Goal: Find specific page/section

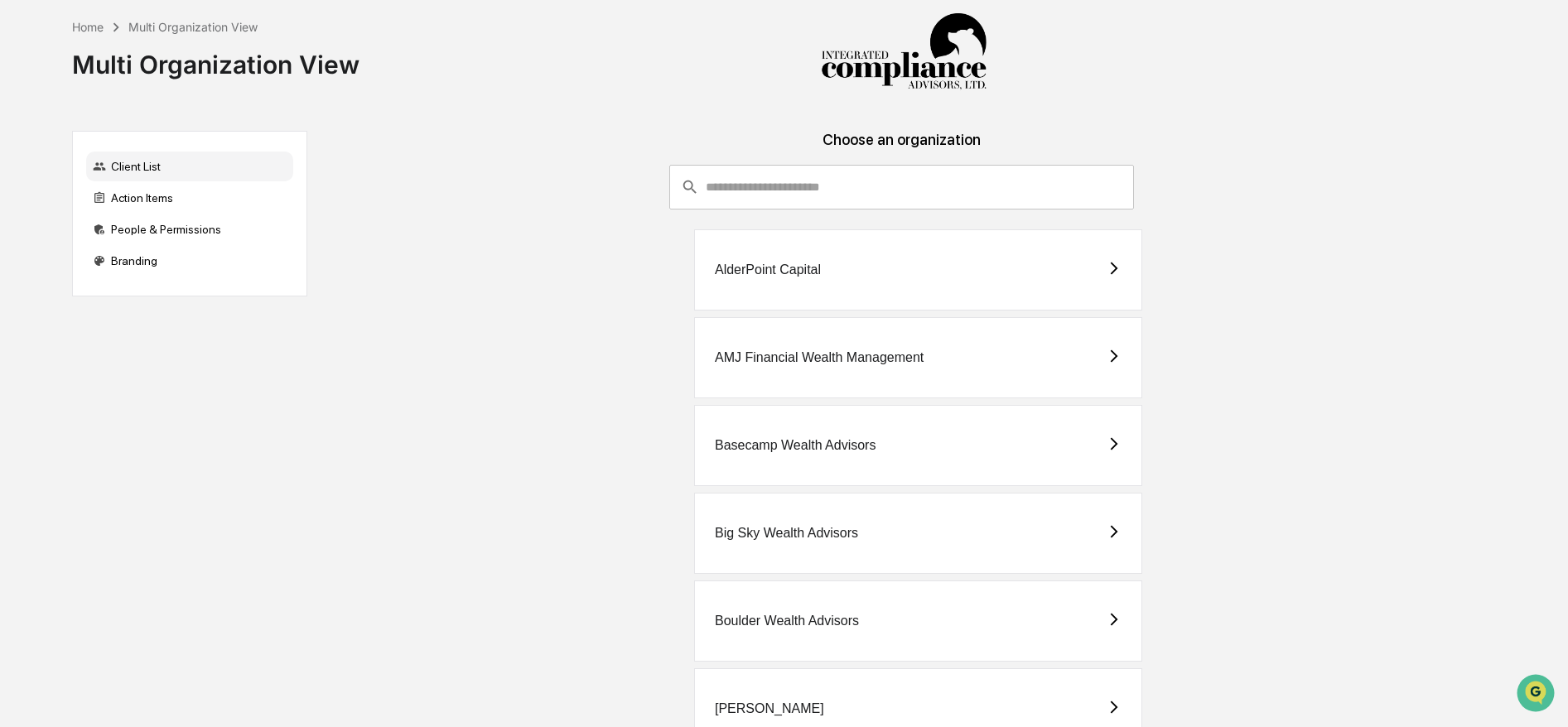
click at [905, 295] on div "AlderPoint Capital" at bounding box center [918, 270] width 448 height 81
click at [854, 196] on input "consultant-dashboard__filter-organizations-search-bar" at bounding box center [919, 187] width 428 height 45
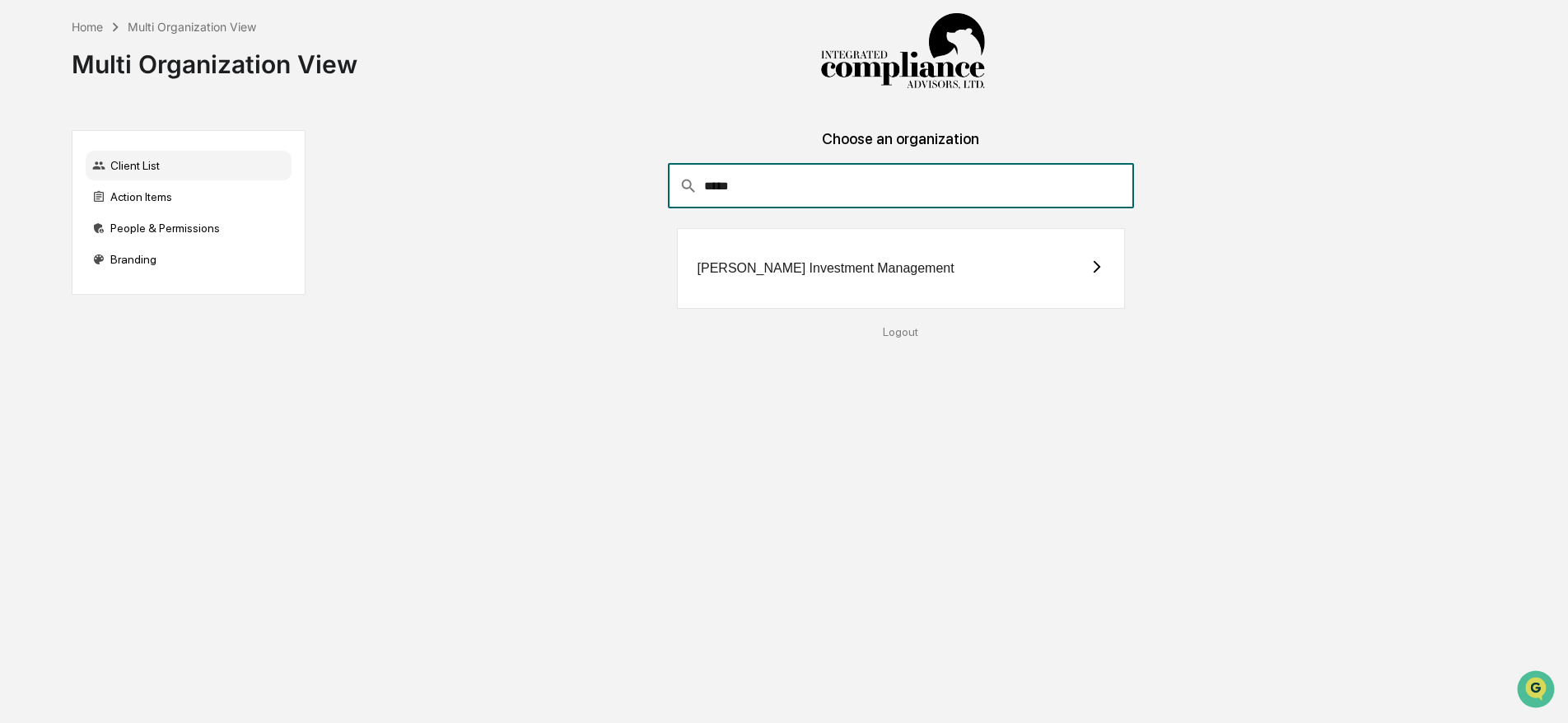
type input "*****"
click at [773, 267] on div "[PERSON_NAME] Investment Management" at bounding box center [826, 268] width 257 height 14
